Goal: Transaction & Acquisition: Purchase product/service

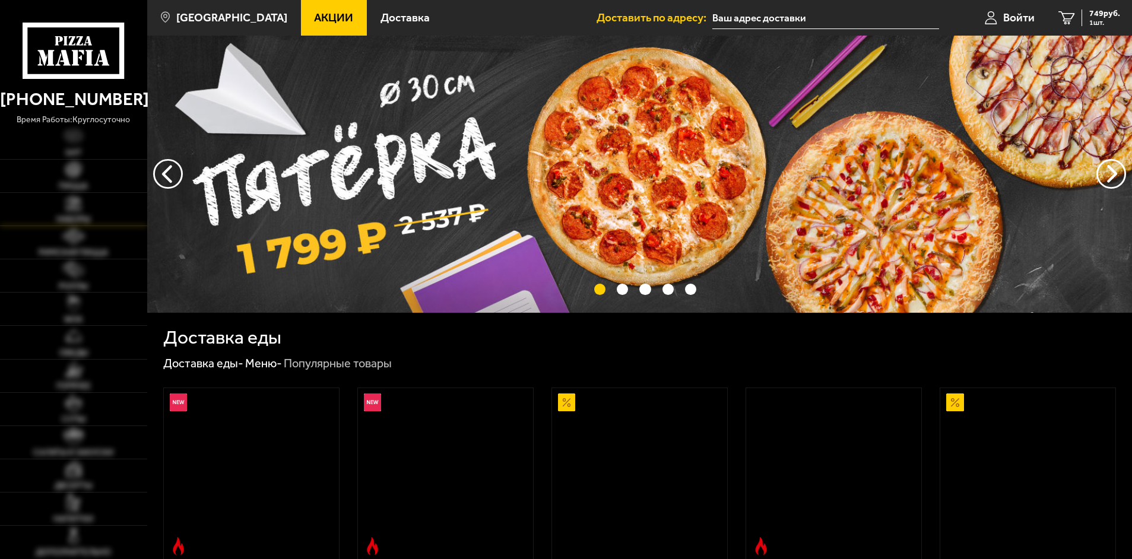
click at [83, 211] on link "Наборы" at bounding box center [73, 209] width 147 height 33
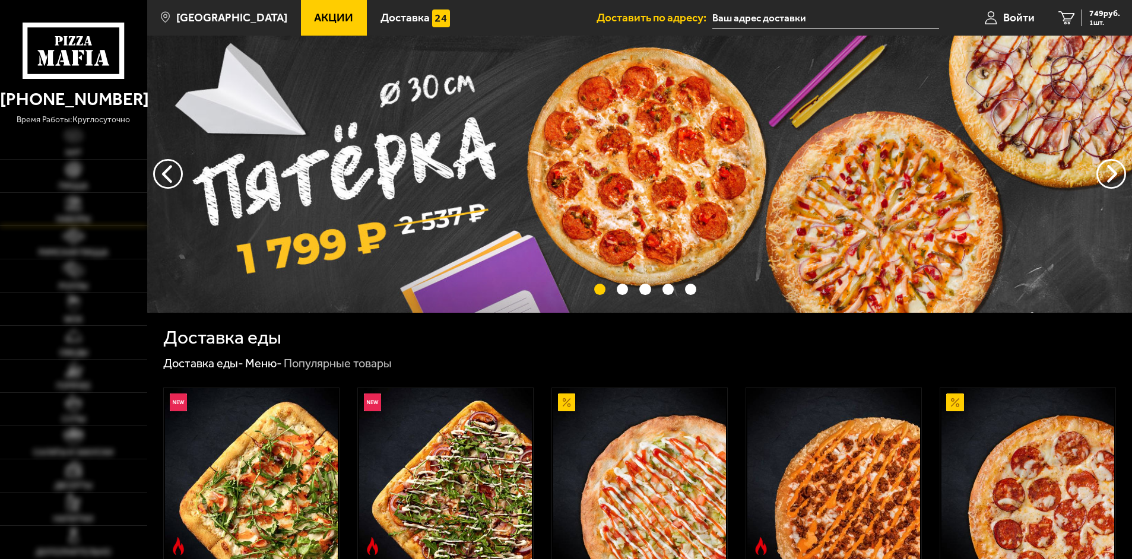
click at [81, 218] on span "Наборы" at bounding box center [73, 220] width 34 height 8
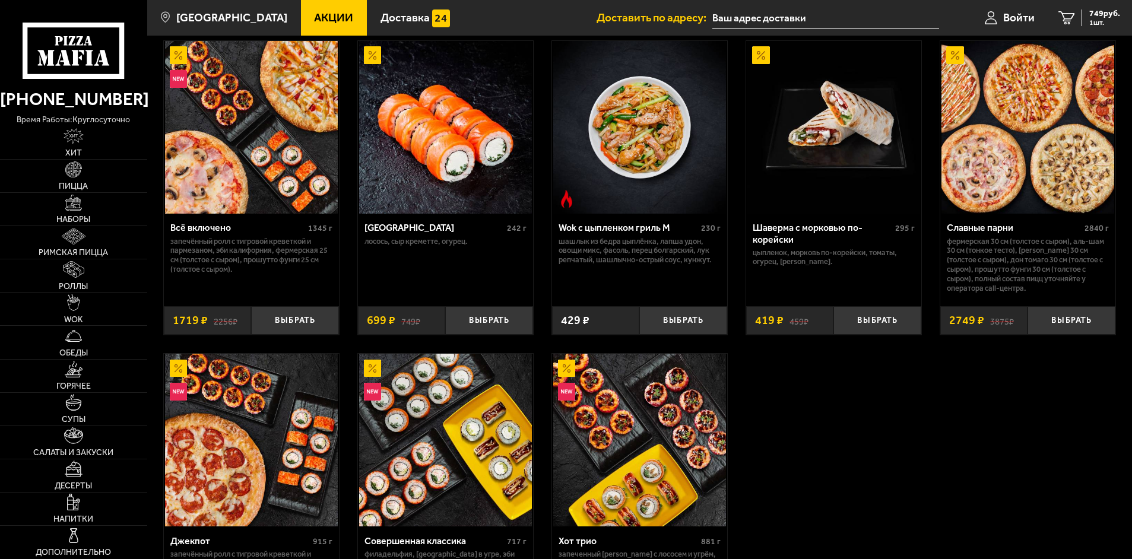
scroll to position [831, 0]
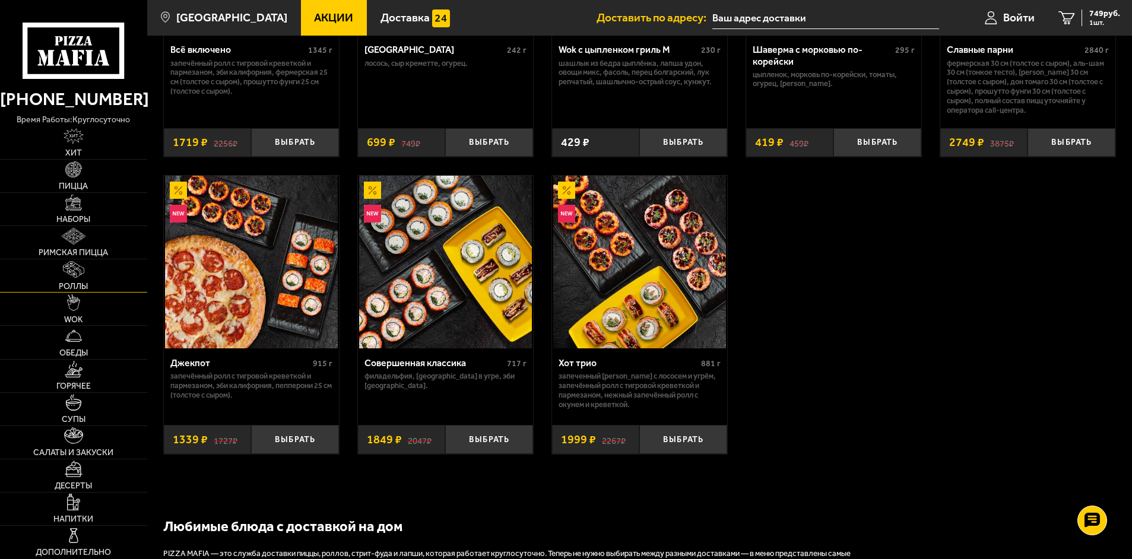
click at [87, 280] on link "Роллы" at bounding box center [73, 275] width 147 height 33
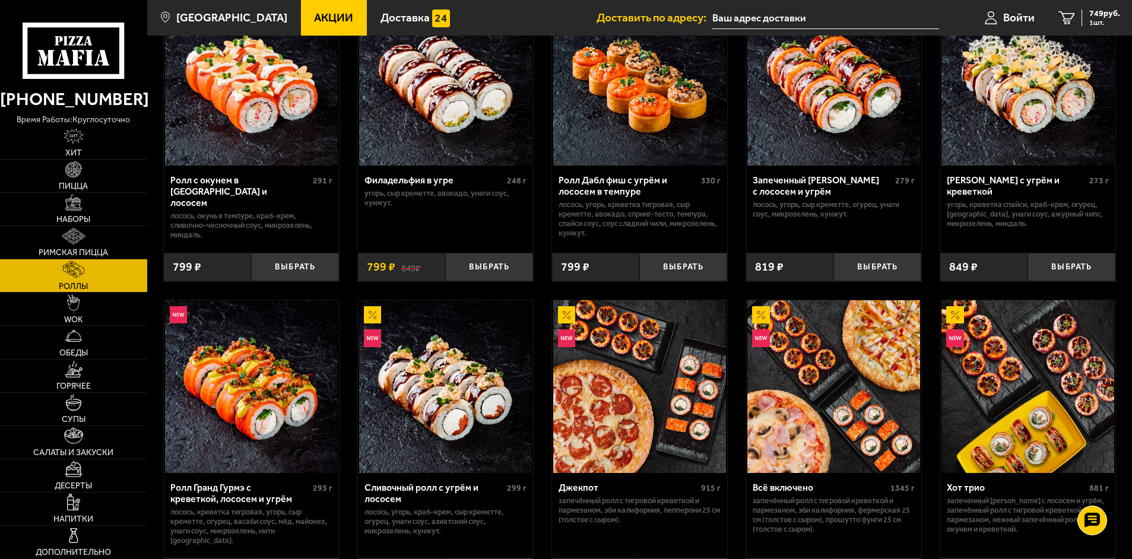
scroll to position [534, 0]
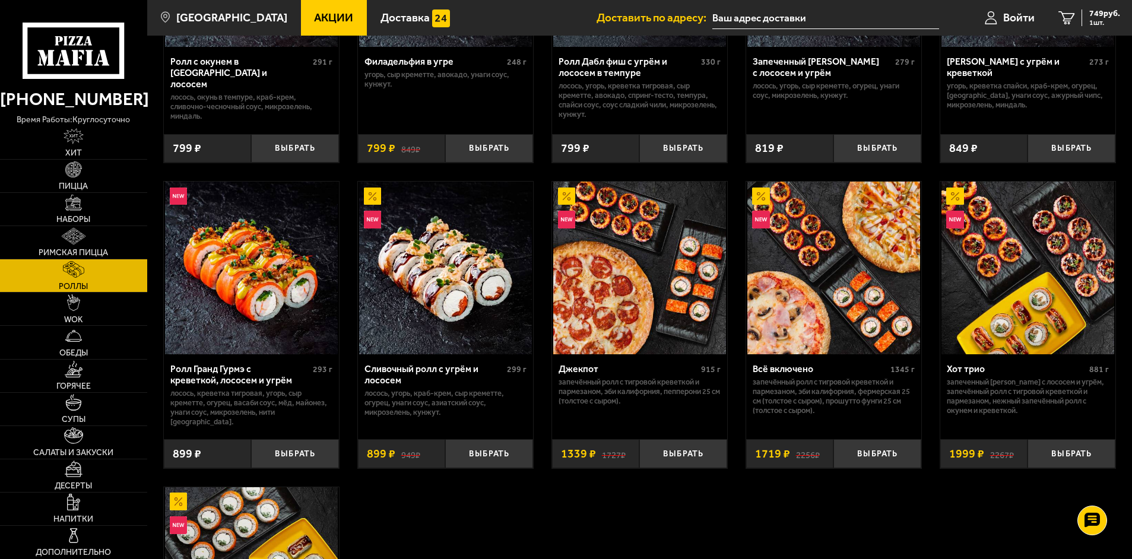
click at [261, 229] on img at bounding box center [251, 268] width 173 height 173
click at [290, 259] on img at bounding box center [251, 268] width 173 height 173
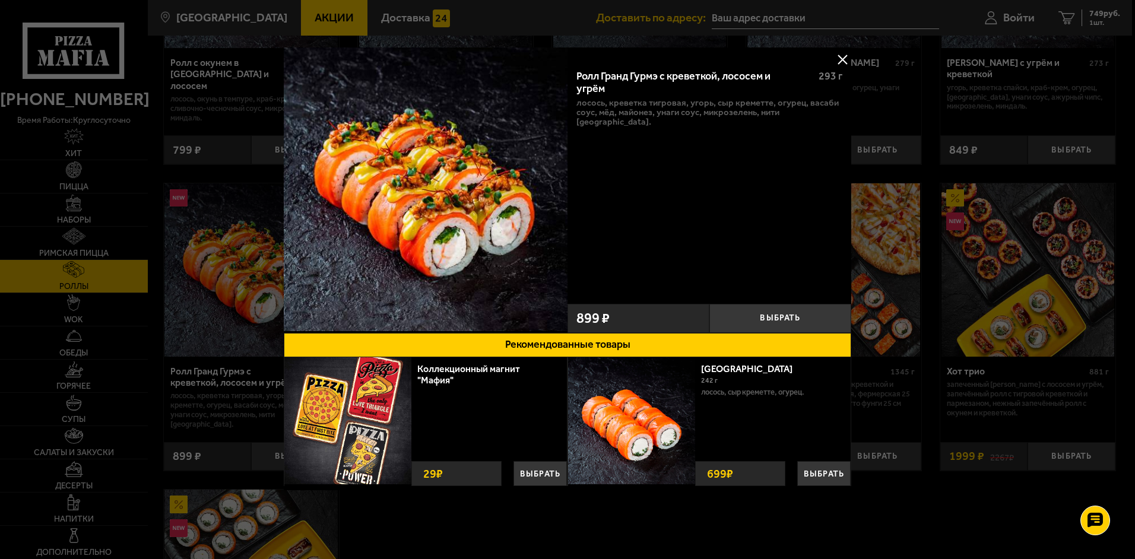
click at [850, 53] on button at bounding box center [843, 59] width 18 height 18
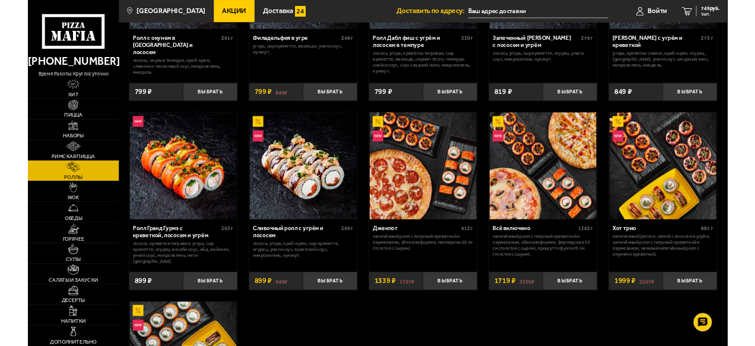
scroll to position [356, 0]
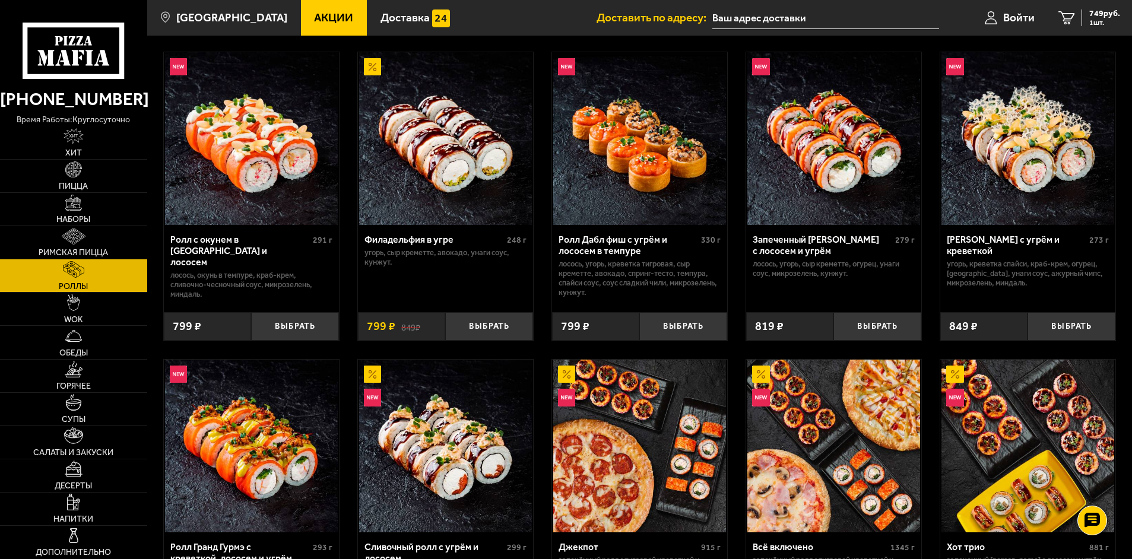
click at [300, 201] on img at bounding box center [251, 138] width 173 height 173
